Goal: Information Seeking & Learning: Find contact information

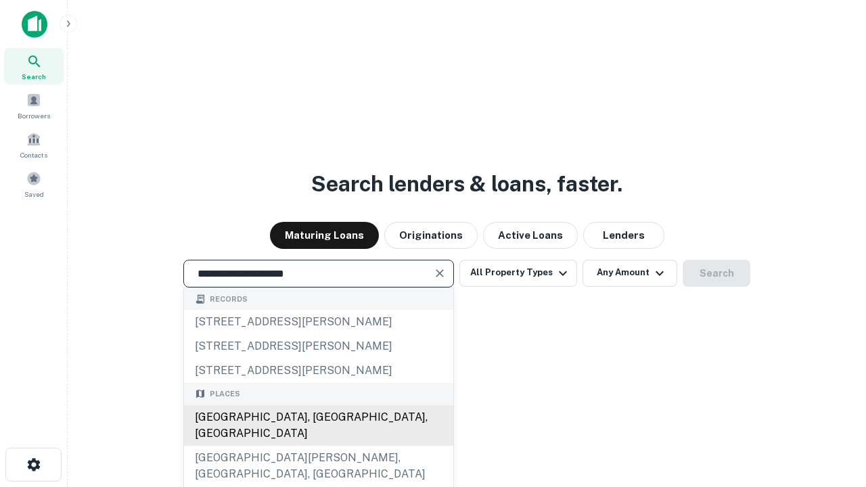
click at [318, 446] on div "[GEOGRAPHIC_DATA], [GEOGRAPHIC_DATA], [GEOGRAPHIC_DATA]" at bounding box center [318, 425] width 269 height 41
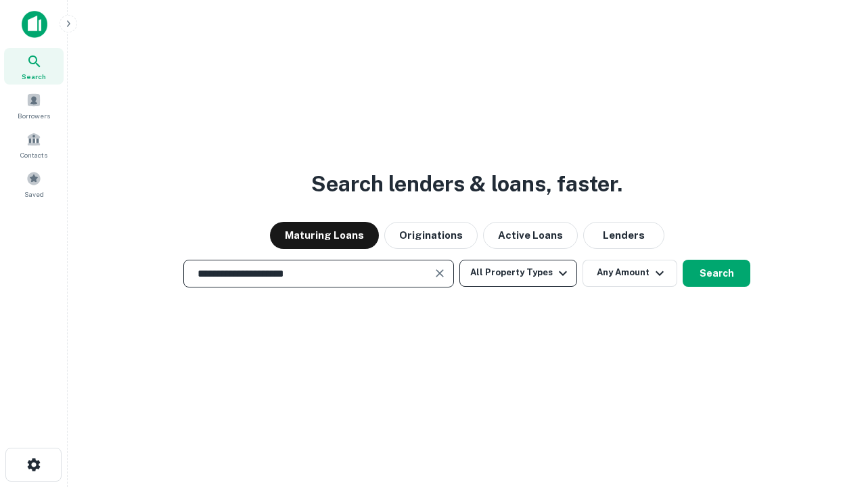
type input "**********"
click at [518, 273] on button "All Property Types" at bounding box center [519, 273] width 118 height 27
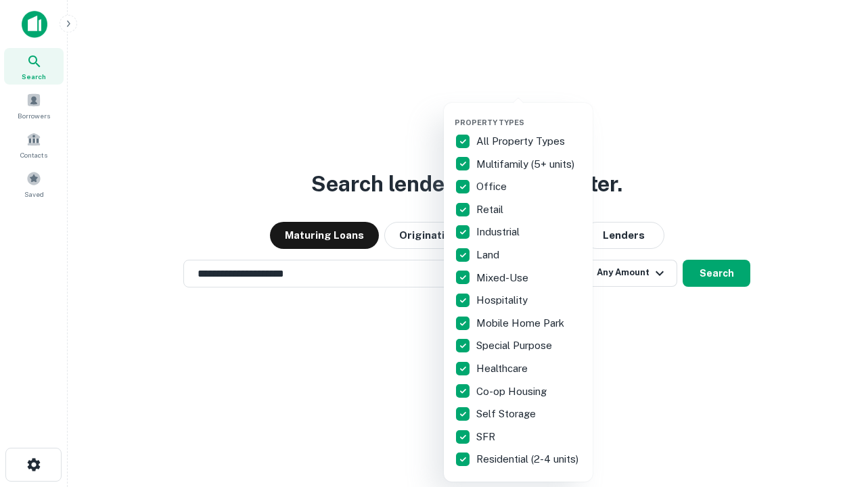
click at [529, 114] on button "button" at bounding box center [529, 114] width 149 height 1
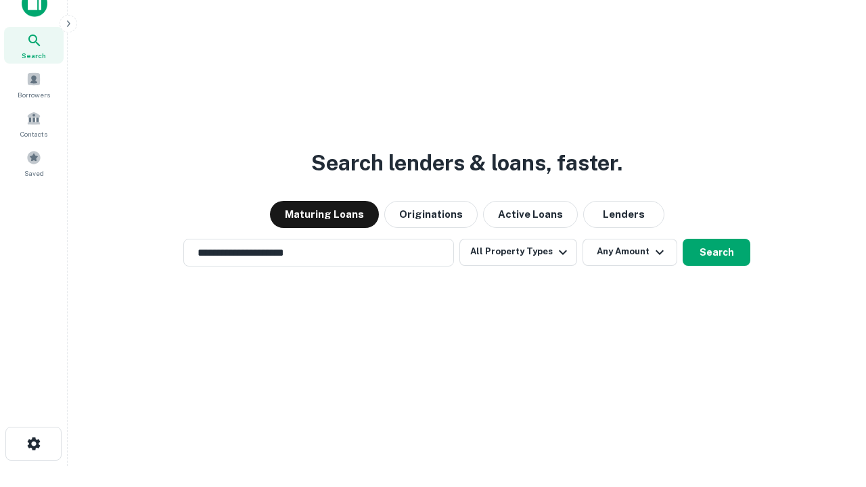
scroll to position [8, 163]
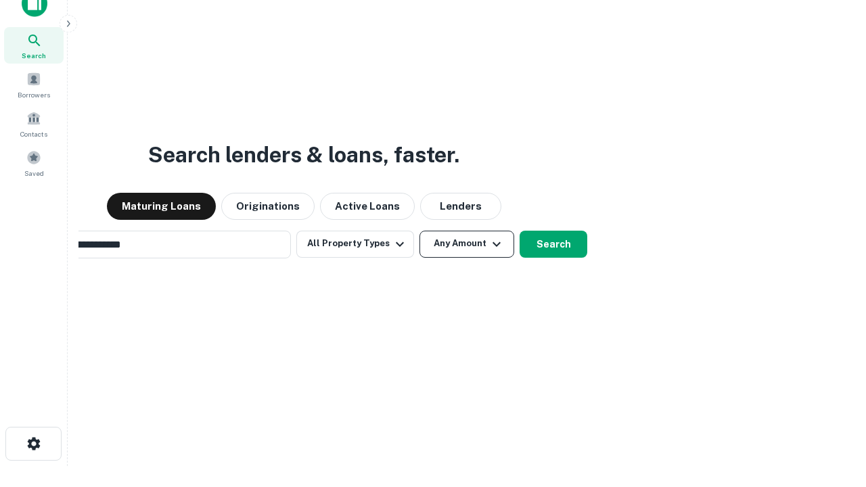
click at [420, 231] on button "Any Amount" at bounding box center [467, 244] width 95 height 27
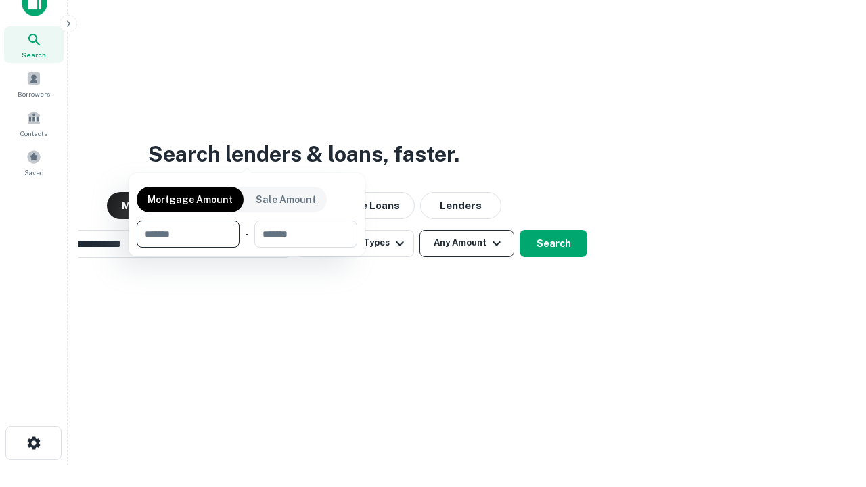
scroll to position [97, 383]
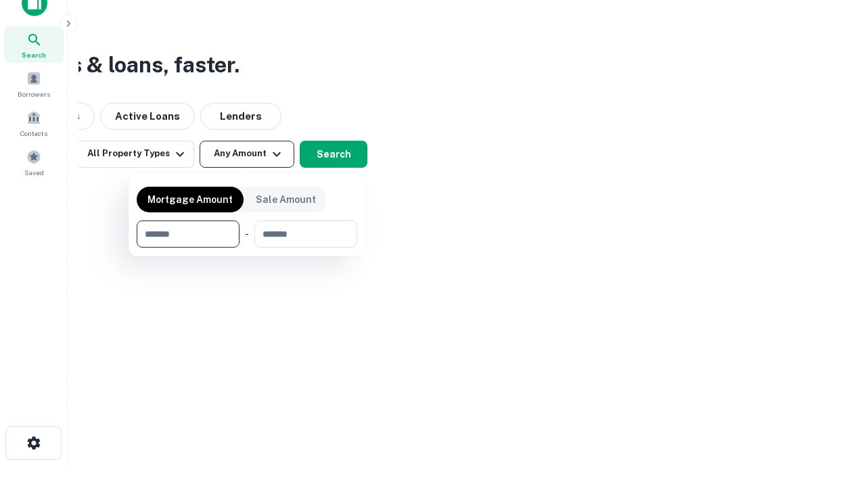
type input "*******"
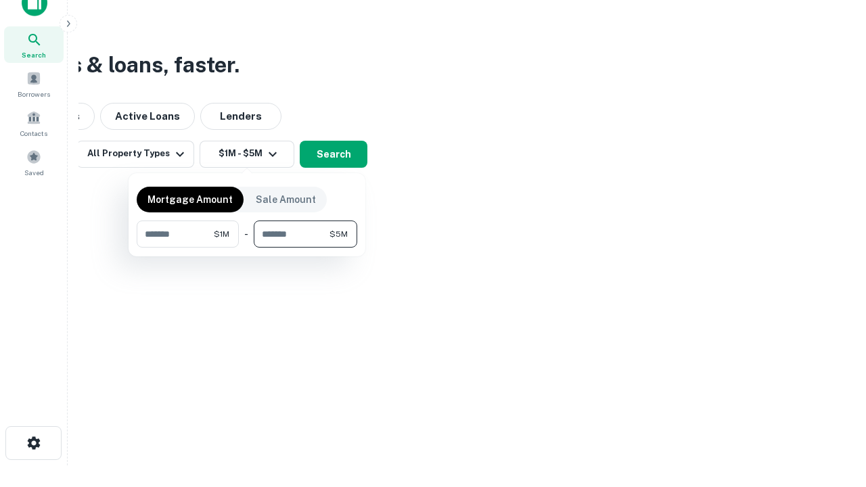
type input "*******"
click at [247, 248] on button "button" at bounding box center [247, 248] width 221 height 1
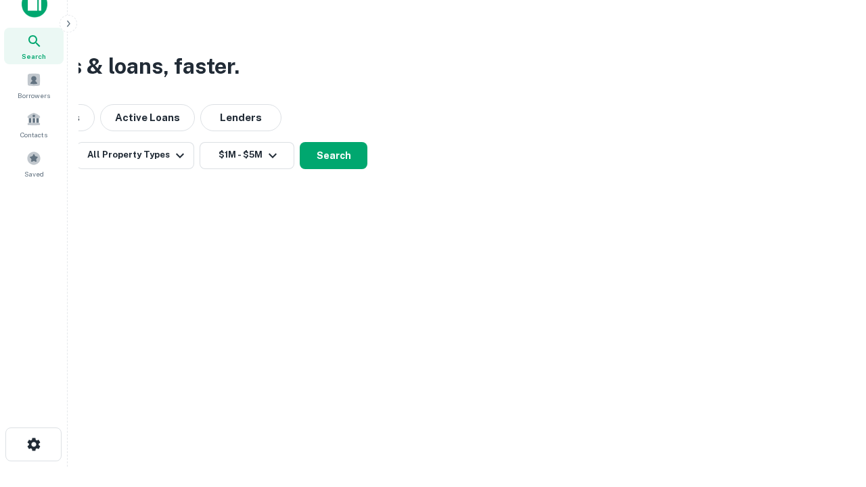
scroll to position [8, 250]
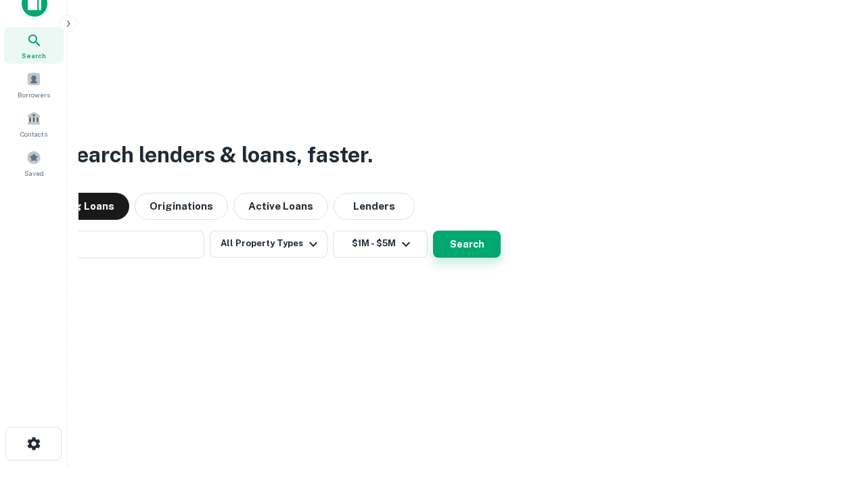
click at [433, 231] on button "Search" at bounding box center [467, 244] width 68 height 27
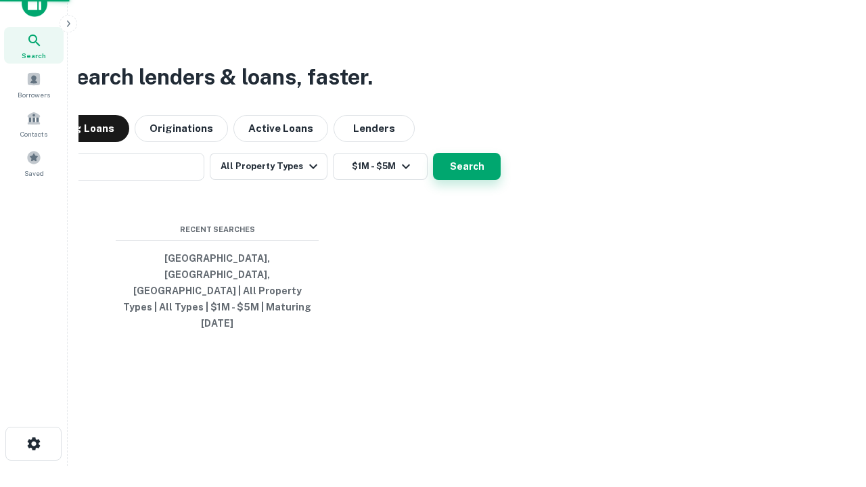
scroll to position [36, 383]
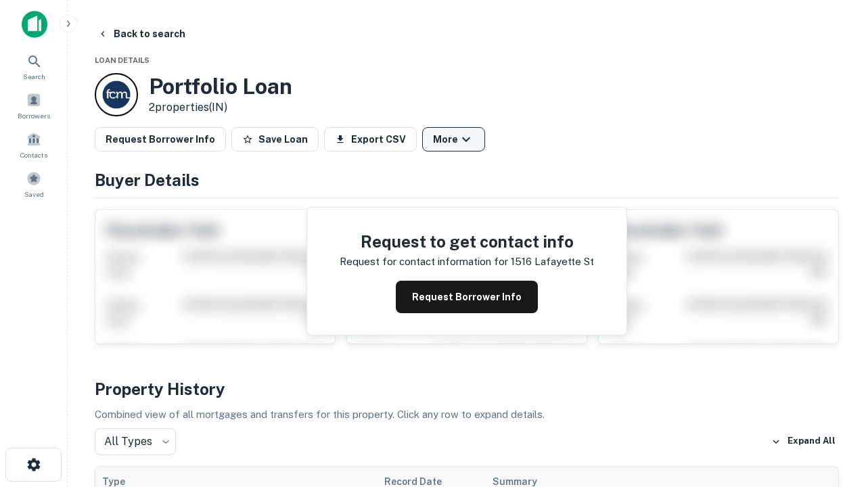
click at [453, 139] on button "More" at bounding box center [453, 139] width 63 height 24
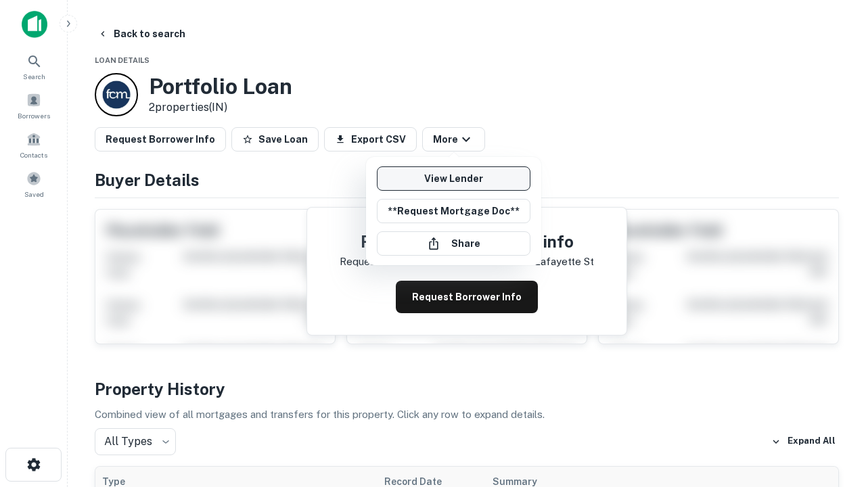
click at [453, 179] on link "View Lender" at bounding box center [454, 179] width 154 height 24
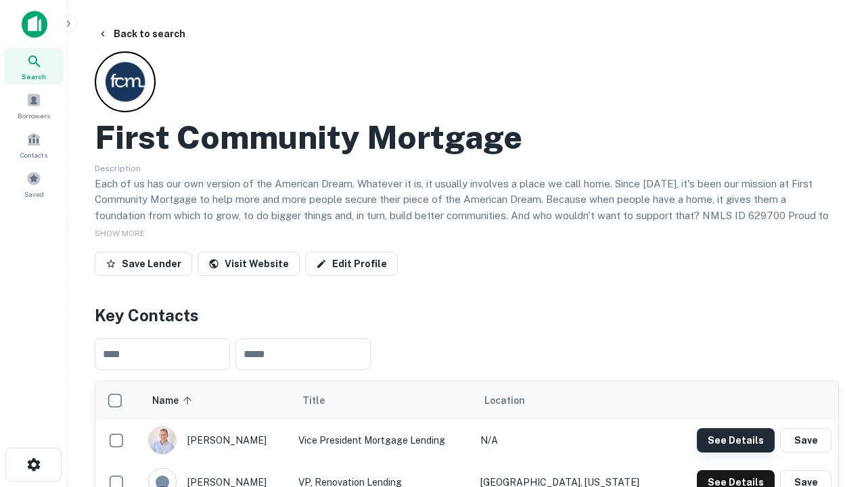
click at [736, 440] on button "See Details" at bounding box center [736, 440] width 78 height 24
click at [33, 465] on icon "button" at bounding box center [34, 465] width 16 height 16
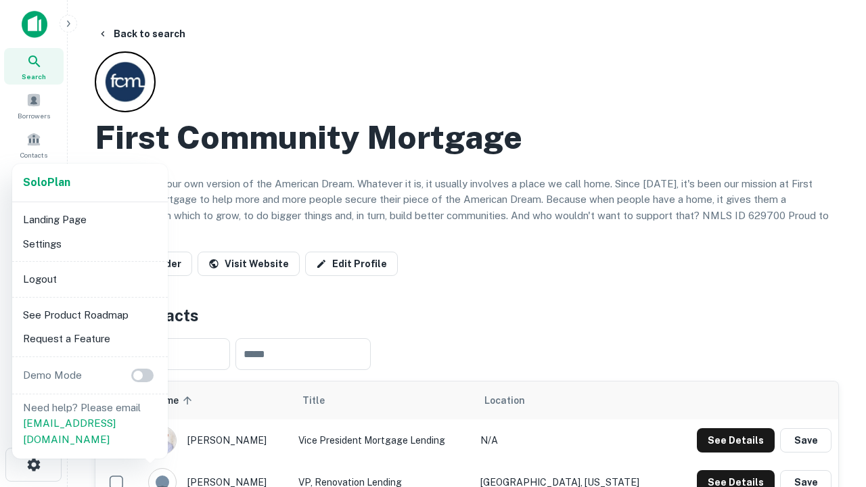
click at [89, 279] on li "Logout" at bounding box center [90, 279] width 145 height 24
